Goal: Task Accomplishment & Management: Manage account settings

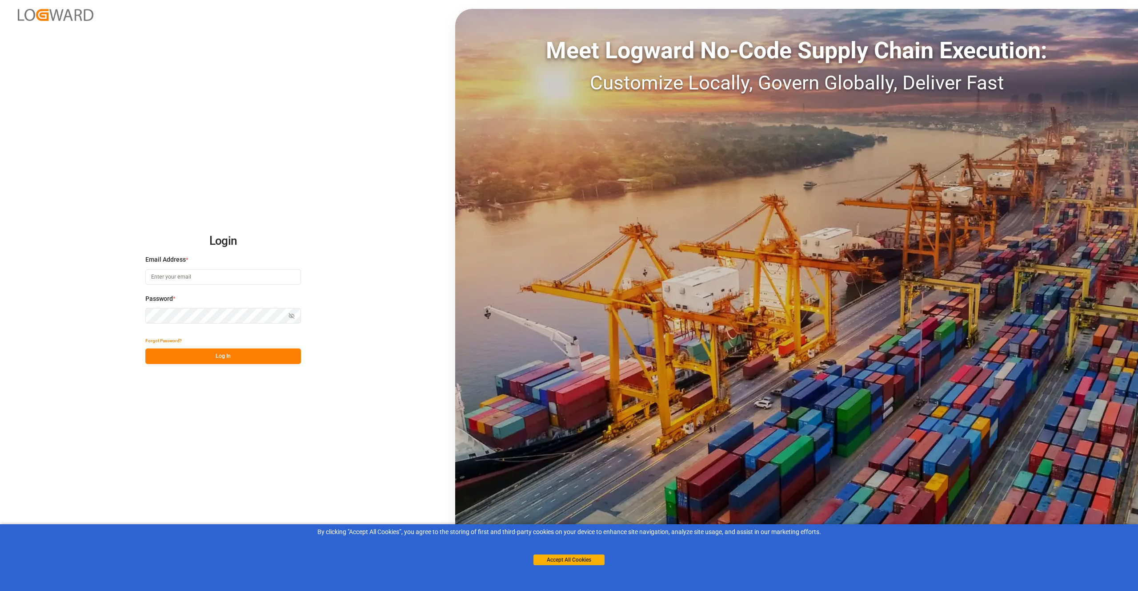
click at [213, 278] on input at bounding box center [223, 277] width 156 height 16
click at [228, 356] on button "Log In" at bounding box center [223, 356] width 156 height 16
click at [248, 350] on button "Log In" at bounding box center [223, 356] width 156 height 16
click at [190, 277] on input "[PERSON_NAME][EMAIL_ADDRESS][DOMAIN_NAME]" at bounding box center [223, 277] width 156 height 16
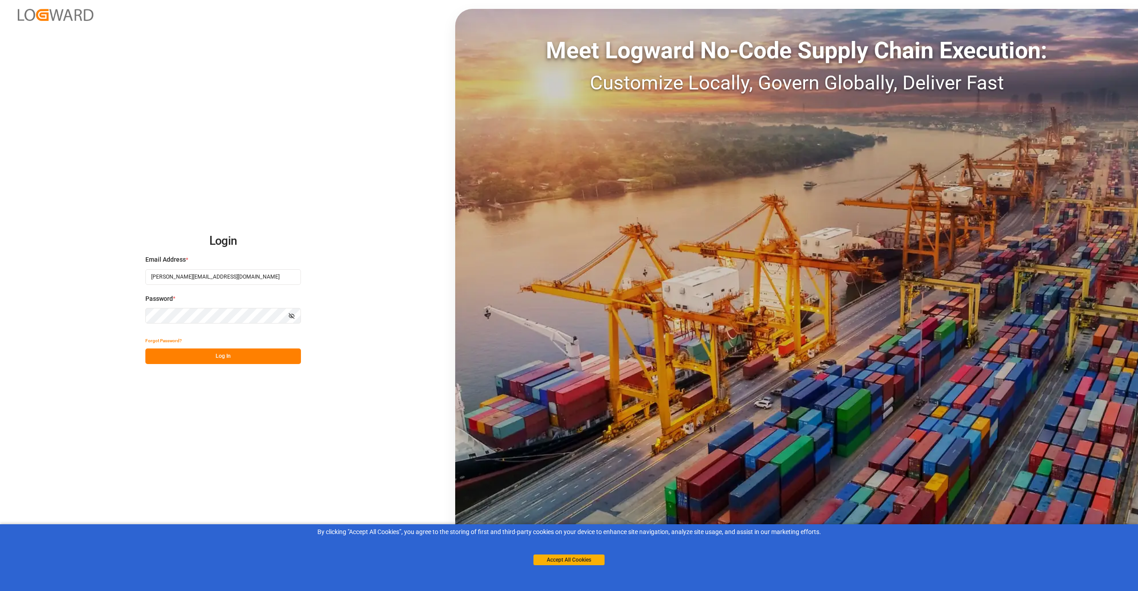
type input "[PERSON_NAME][EMAIL_ADDRESS][DOMAIN_NAME]"
click at [76, 345] on div "Login Email Address * [PERSON_NAME][EMAIL_ADDRESS][DOMAIN_NAME] Password * Show…" at bounding box center [569, 295] width 1138 height 591
click at [202, 359] on button "Log In" at bounding box center [223, 356] width 156 height 16
click at [292, 317] on icon "button" at bounding box center [292, 316] width 6 height 6
